Goal: Find specific page/section: Find specific page/section

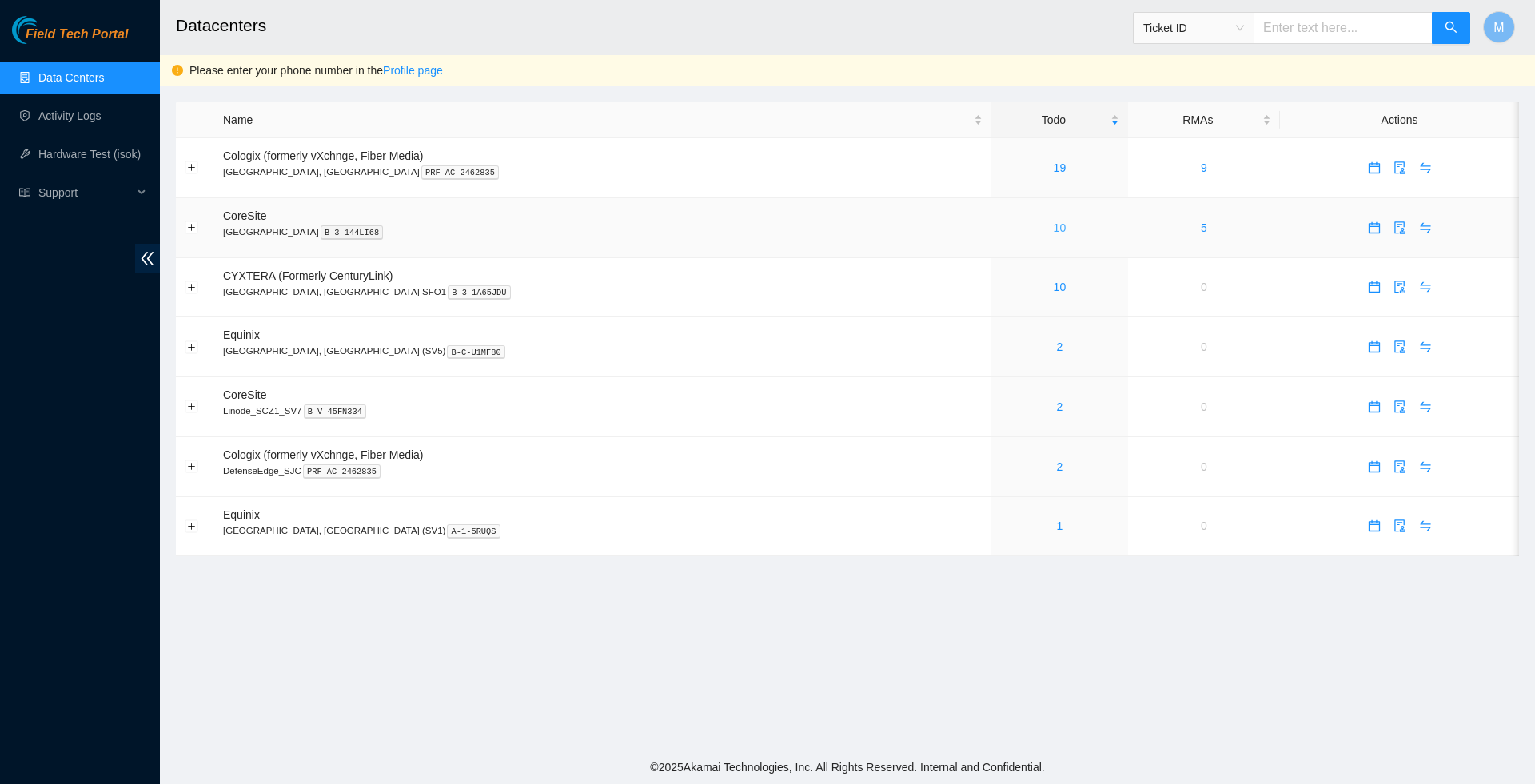
click at [1054, 234] on link "10" at bounding box center [1060, 228] width 13 height 13
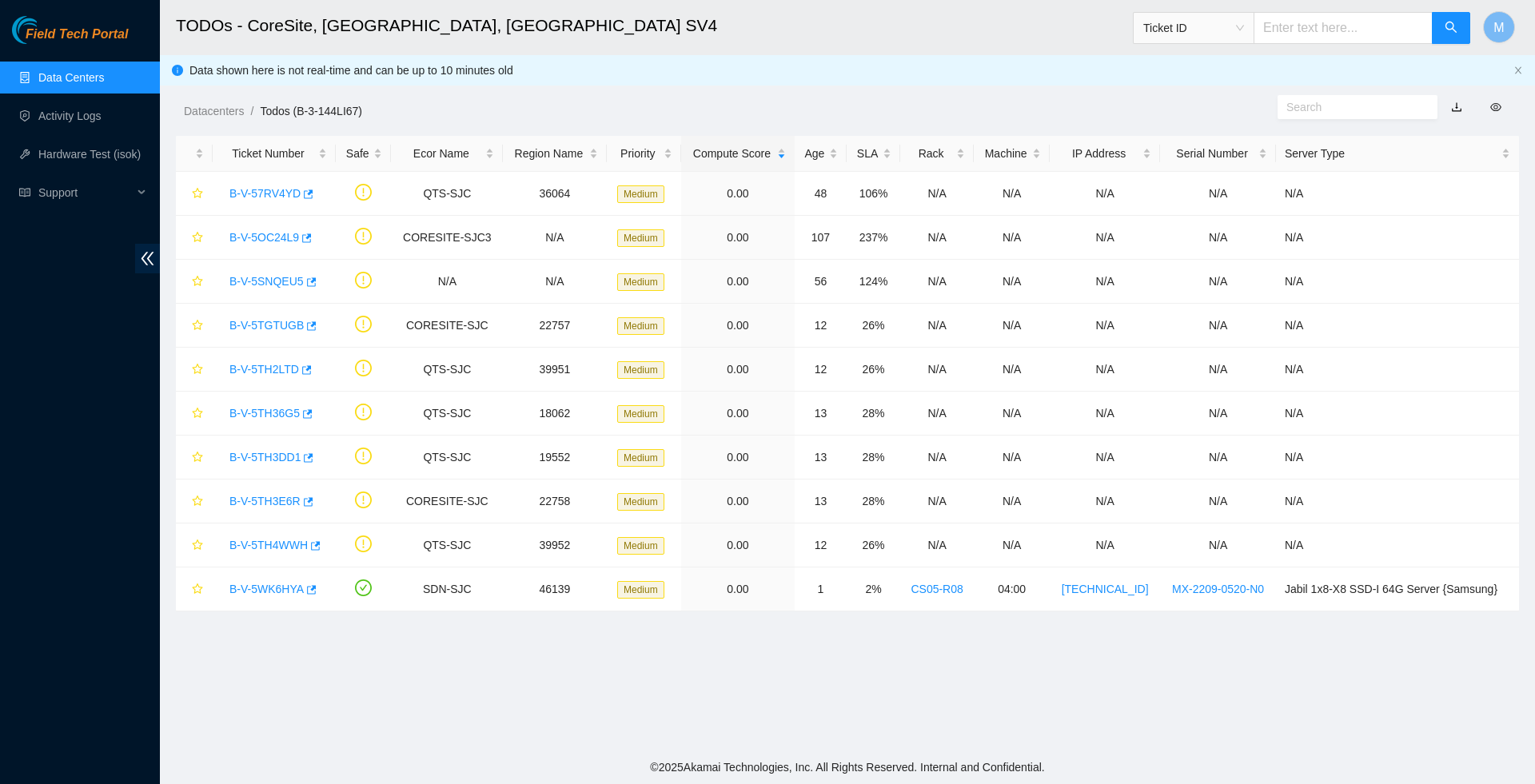
click at [87, 78] on link "Data Centers" at bounding box center [71, 78] width 65 height 13
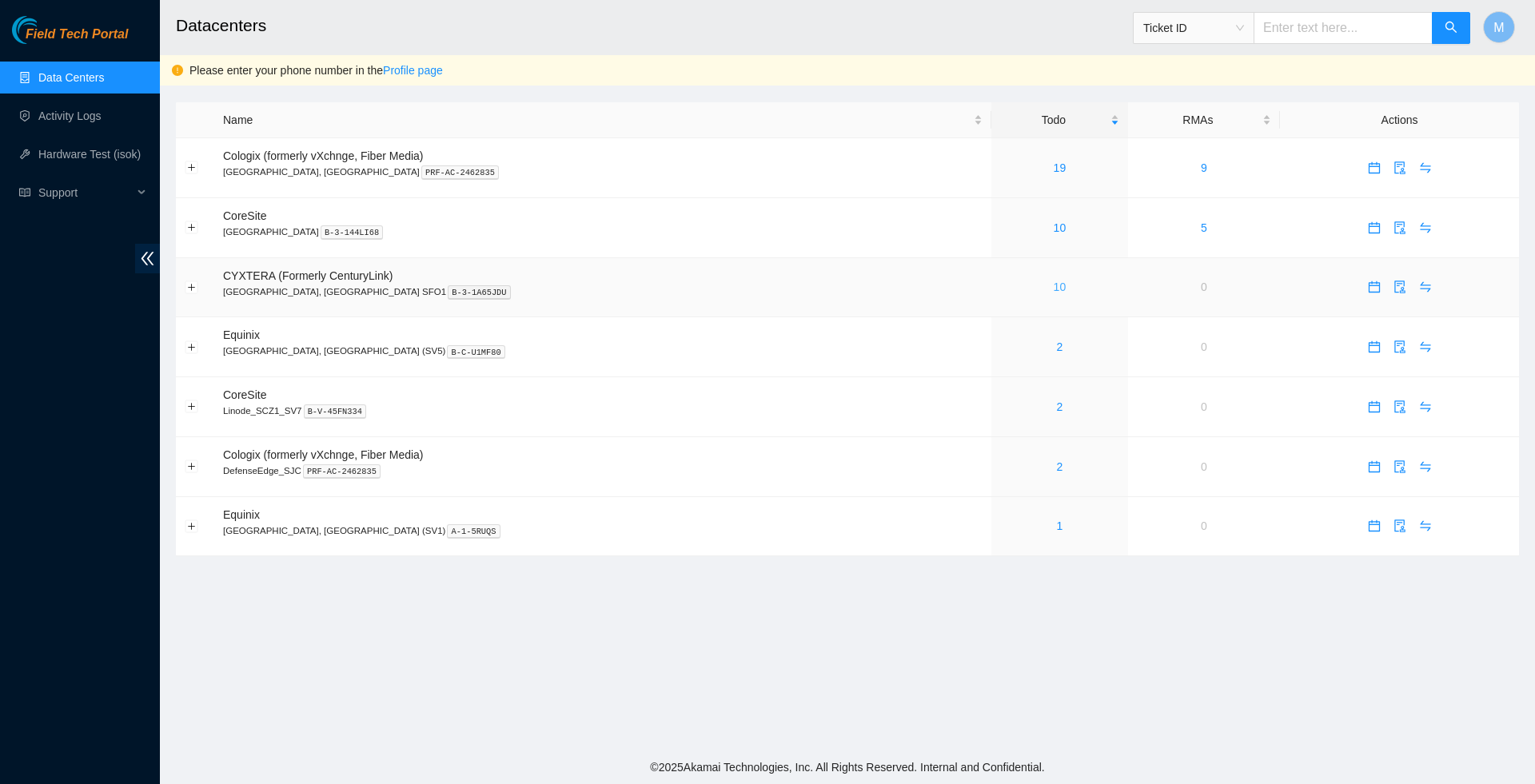
click at [1054, 291] on link "10" at bounding box center [1060, 287] width 13 height 13
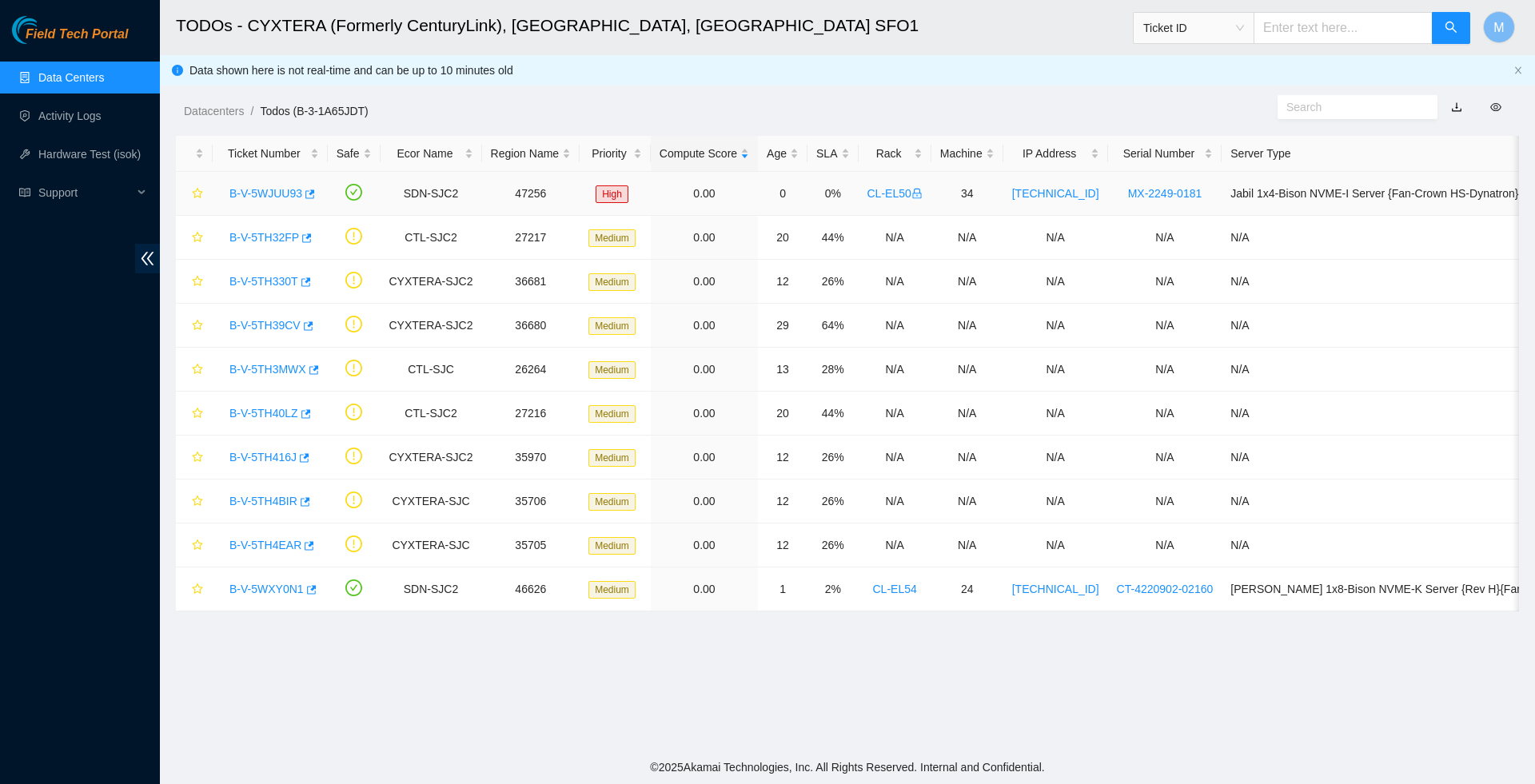
click at [267, 196] on link "B-V-5WJUU93" at bounding box center [266, 194] width 73 height 13
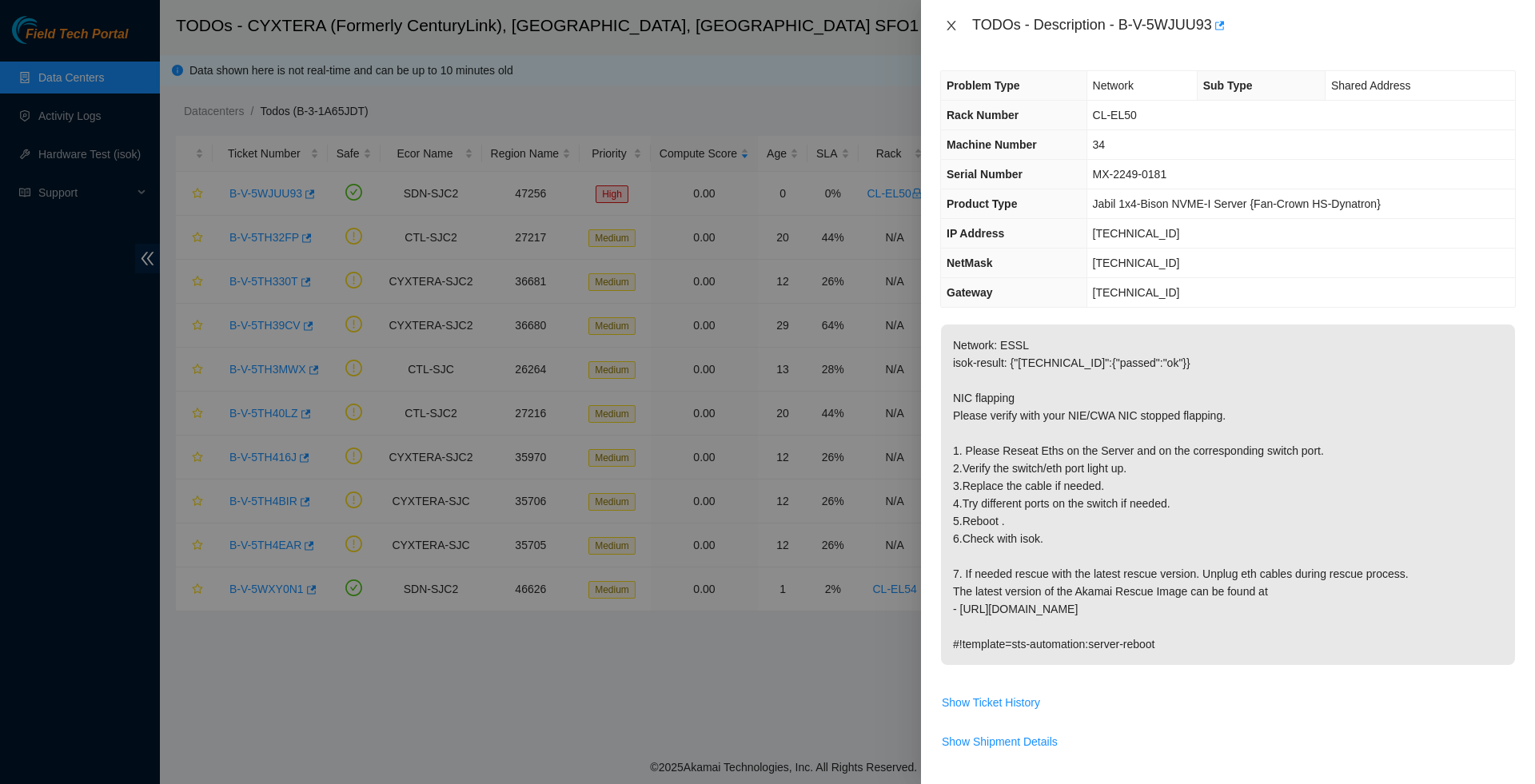
click at [955, 26] on icon "close" at bounding box center [952, 25] width 13 height 13
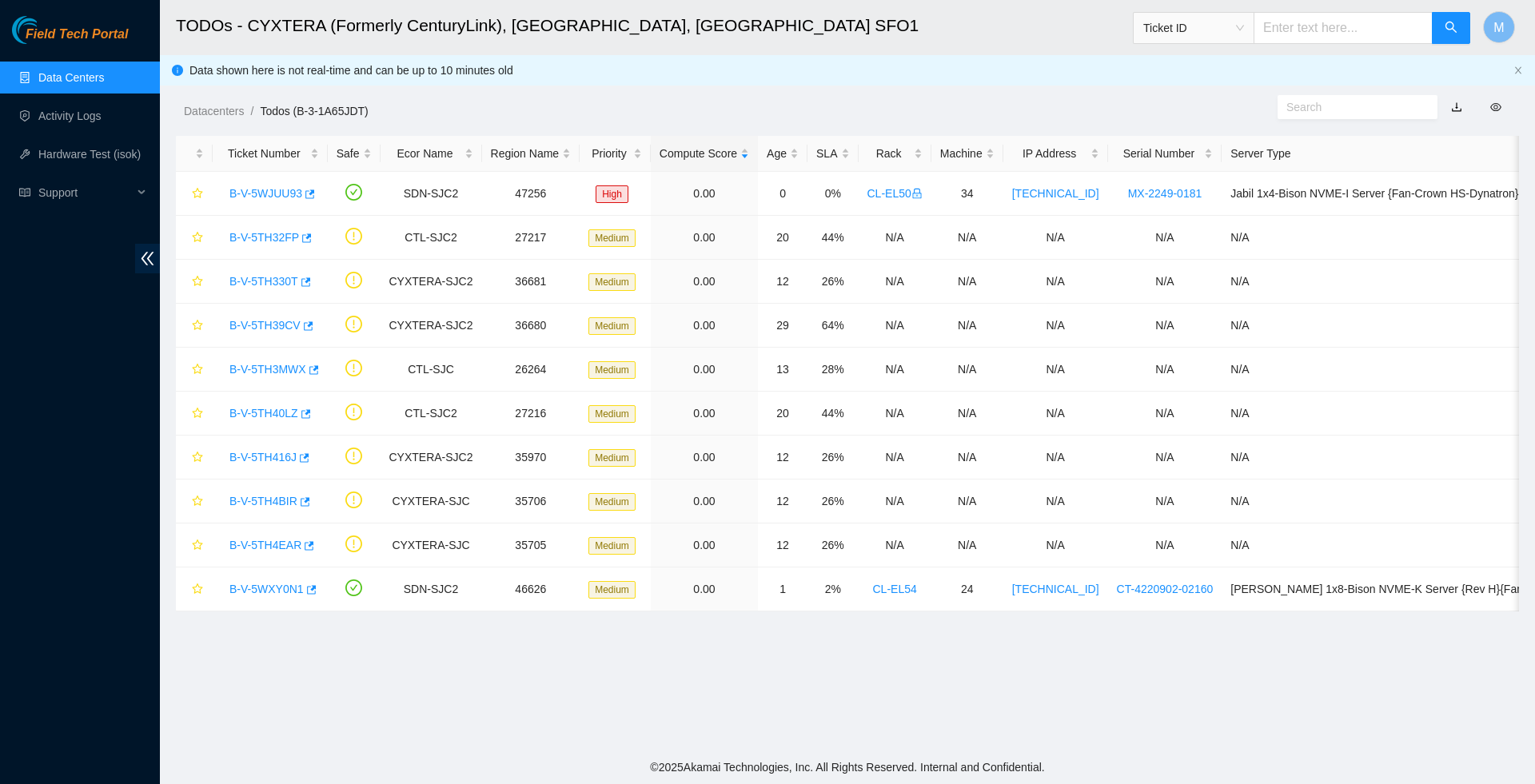
click at [62, 80] on link "Data Centers" at bounding box center [71, 78] width 65 height 13
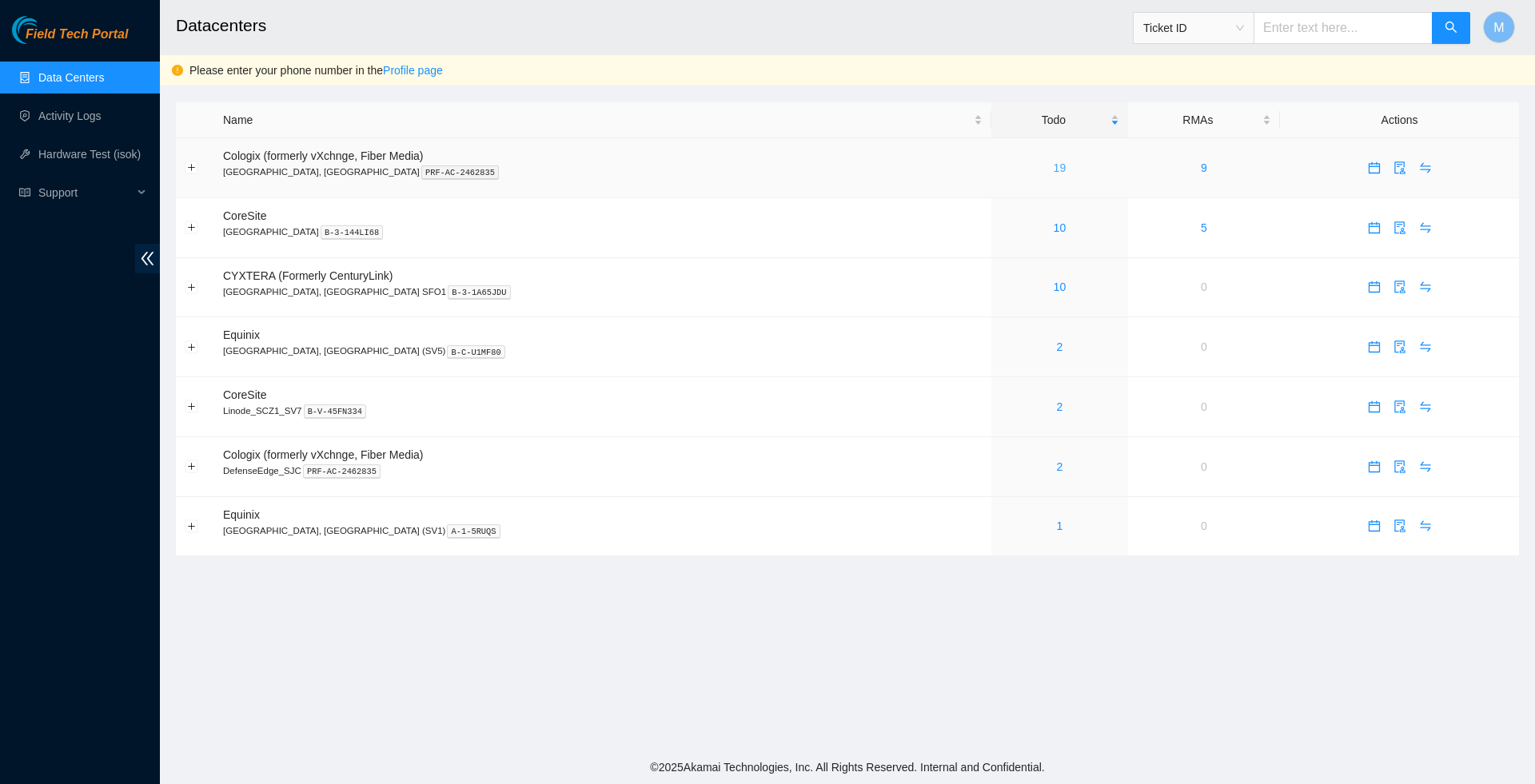
click at [1054, 172] on link "19" at bounding box center [1060, 168] width 13 height 13
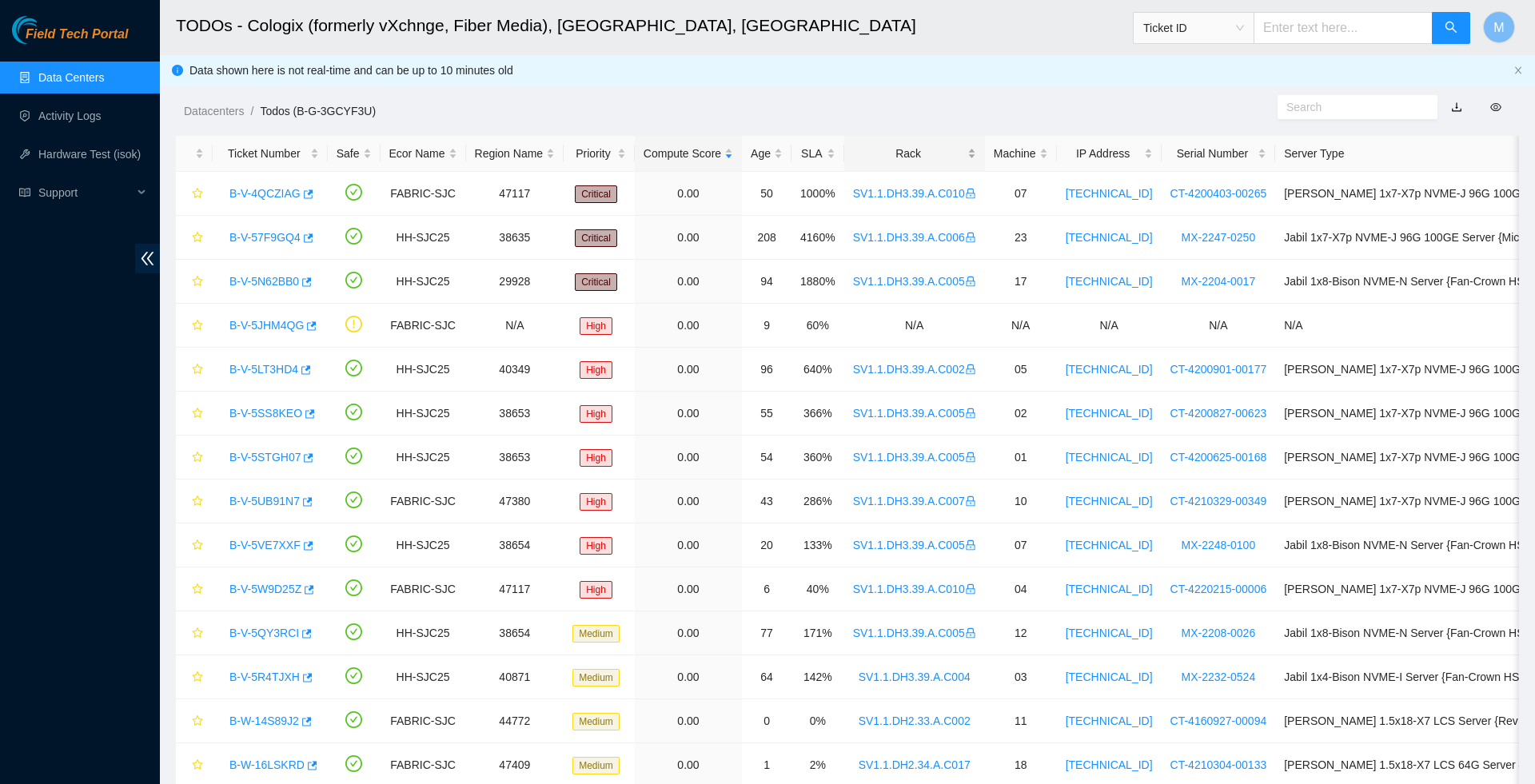
click at [966, 158] on div "Rack" at bounding box center [914, 154] width 123 height 18
